Goal: Task Accomplishment & Management: Use online tool/utility

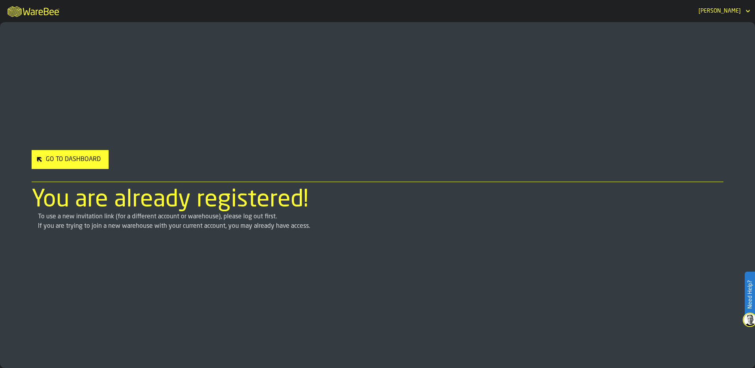
click at [82, 160] on div "Go to Dashboard" at bounding box center [73, 159] width 61 height 9
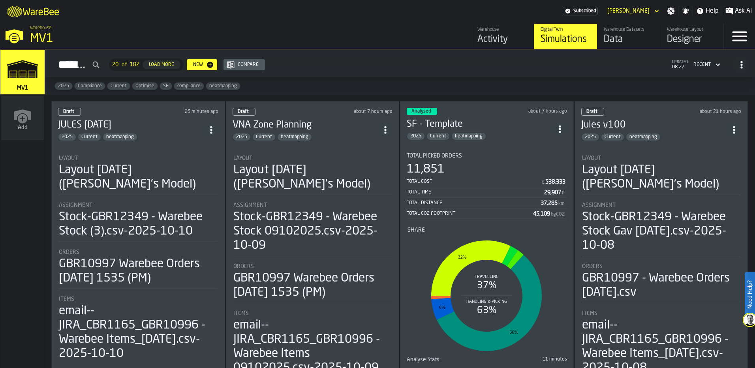
click at [563, 40] on div "Simulations" at bounding box center [566, 39] width 50 height 13
click at [21, 68] on polygon "link-to-/wh/i/3ccf57d1-1e0c-4a81-a3bb-c2011c5f0d50/simulations" at bounding box center [23, 70] width 30 height 16
click at [634, 341] on div "email--JIRA_CBR1165_GBR10996 - Warebee Items_[DATE].csv-2025-10-08" at bounding box center [661, 346] width 159 height 57
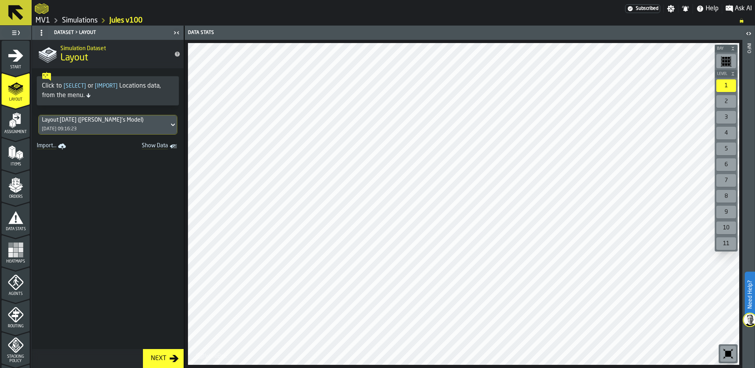
click at [17, 349] on icon "menu Stacking Policy" at bounding box center [16, 345] width 16 height 16
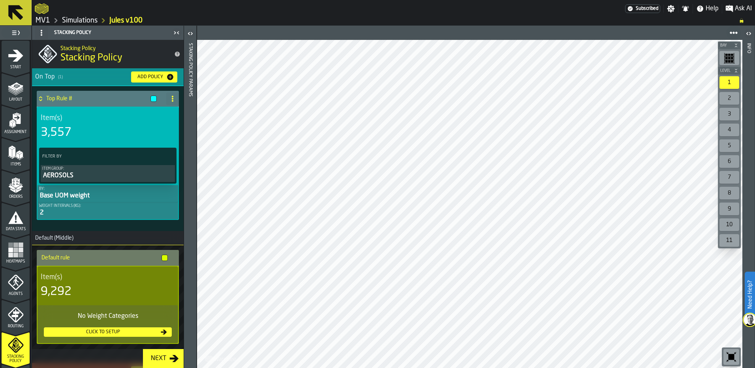
scroll to position [49, 0]
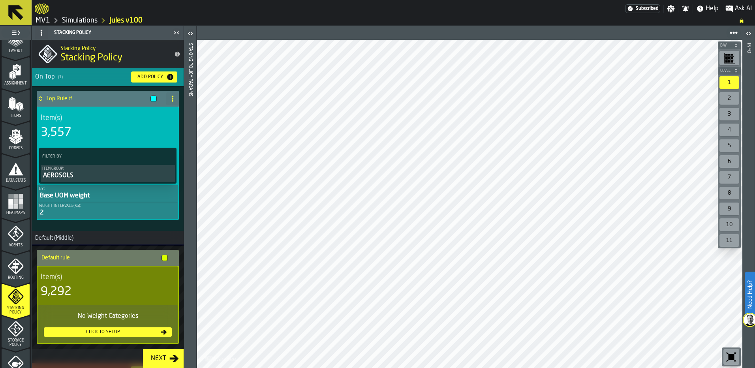
click at [10, 19] on icon at bounding box center [15, 12] width 19 height 19
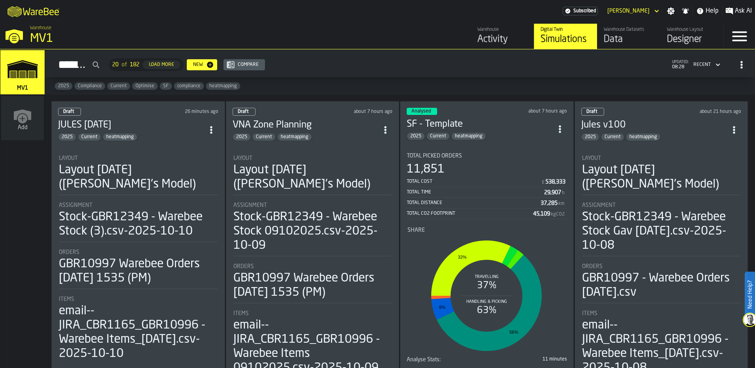
click at [658, 278] on div "GBR10997 - Warebee Orders [DATE].csv" at bounding box center [661, 285] width 159 height 28
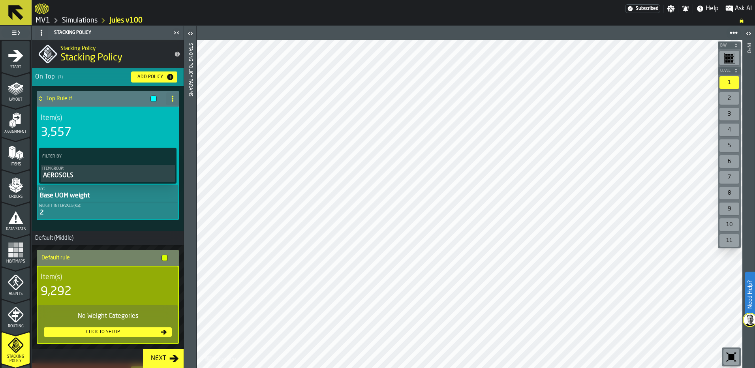
scroll to position [167, 0]
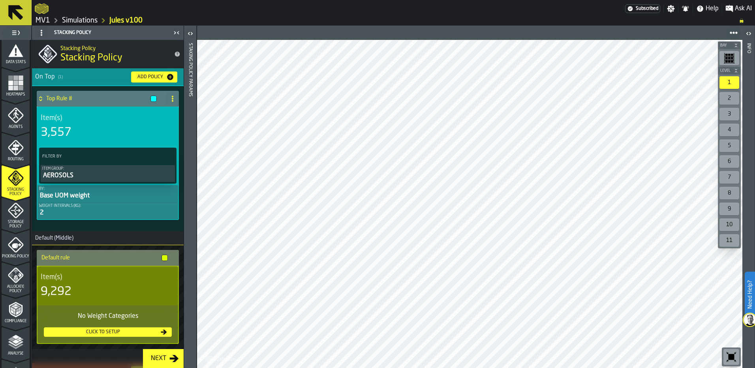
click at [163, 362] on div "Next" at bounding box center [159, 358] width 22 height 9
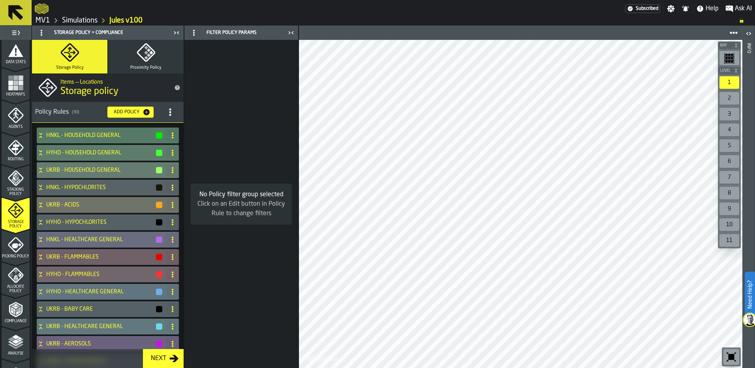
click at [10, 219] on div "Storage Policy" at bounding box center [16, 216] width 28 height 26
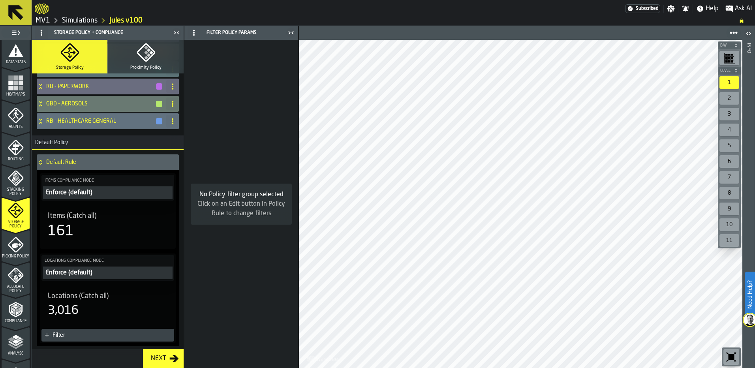
scroll to position [504, 0]
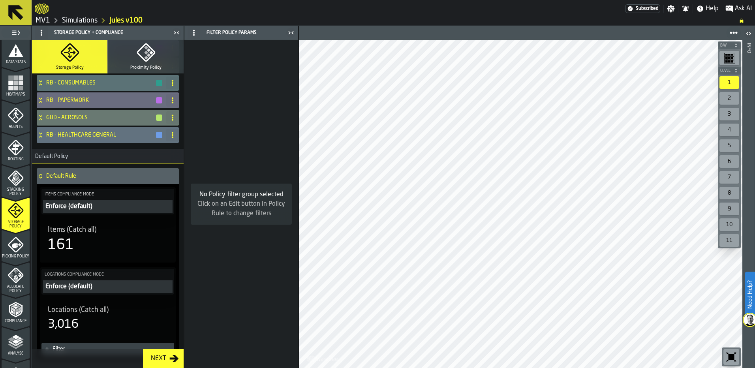
click at [61, 174] on h4 "Default Rule" at bounding box center [111, 176] width 130 height 6
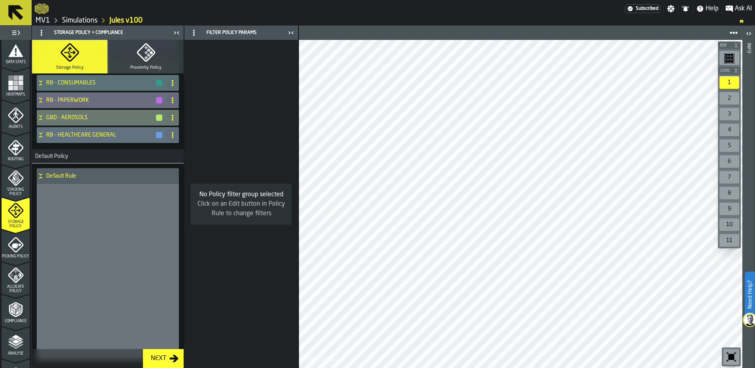
scroll to position [363, 0]
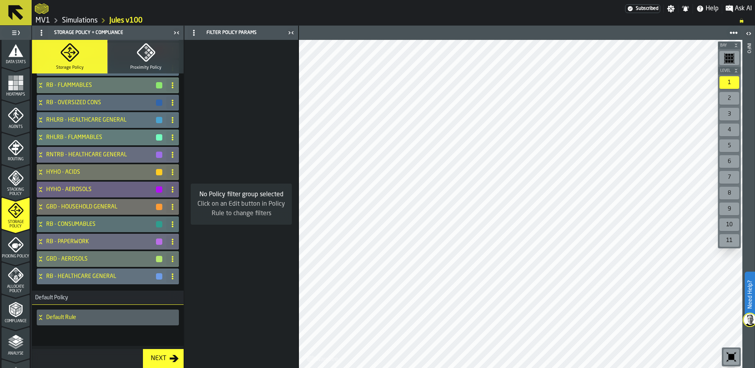
click at [57, 315] on h4 "Default Rule" at bounding box center [111, 317] width 130 height 6
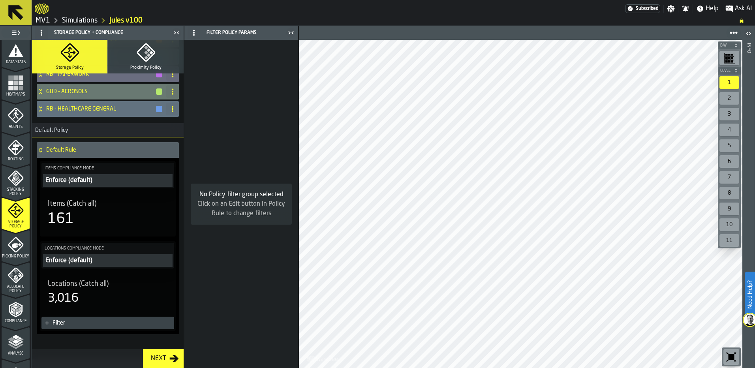
scroll to position [544, 0]
